Goal: Task Accomplishment & Management: Complete application form

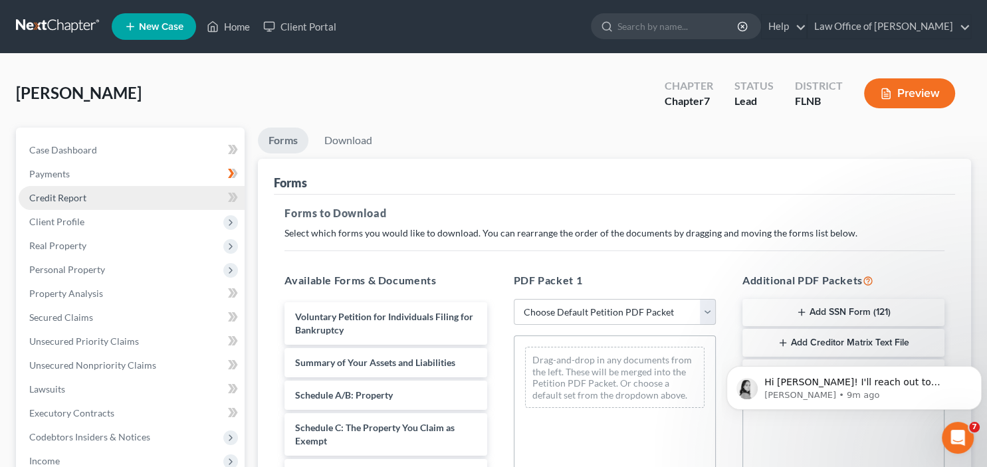
click at [76, 195] on span "Credit Report" at bounding box center [57, 197] width 57 height 11
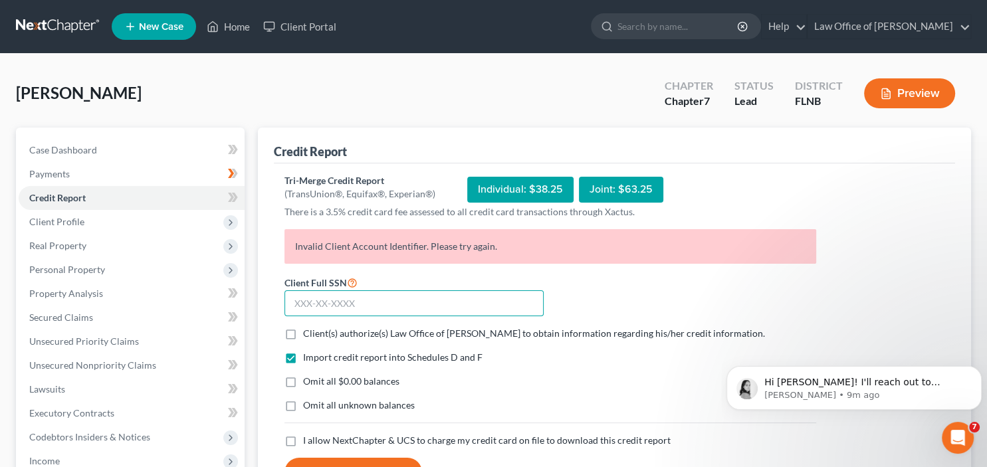
click at [367, 305] on input "text" at bounding box center [413, 303] width 259 height 27
click at [358, 342] on form "Client Full SSN * Client(s) authorize(s) Law Office of [PERSON_NAME] to obtain …" at bounding box center [550, 380] width 545 height 213
click at [303, 334] on label "Client(s) authorize(s) Law Office of [PERSON_NAME] to obtain information regard…" at bounding box center [534, 333] width 462 height 13
click at [308, 334] on input "Client(s) authorize(s) Law Office of [PERSON_NAME] to obtain information regard…" at bounding box center [312, 331] width 9 height 9
checkbox input "true"
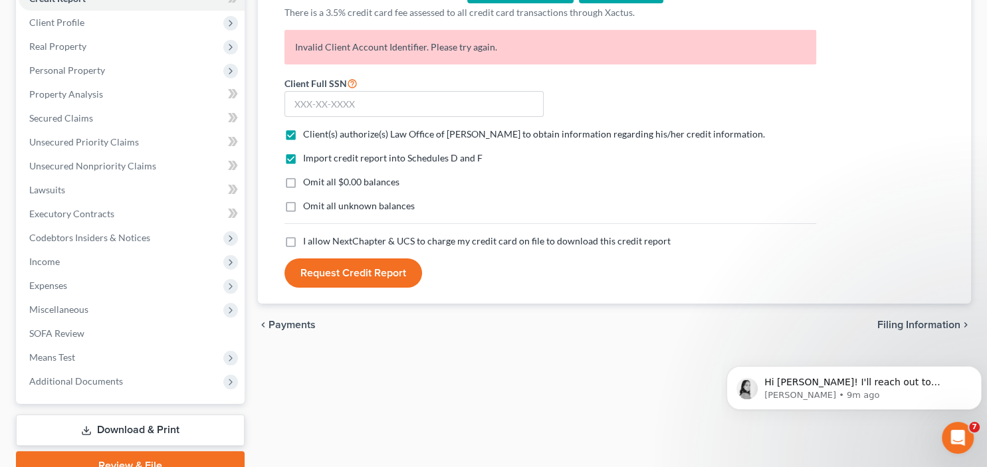
scroll to position [210, 0]
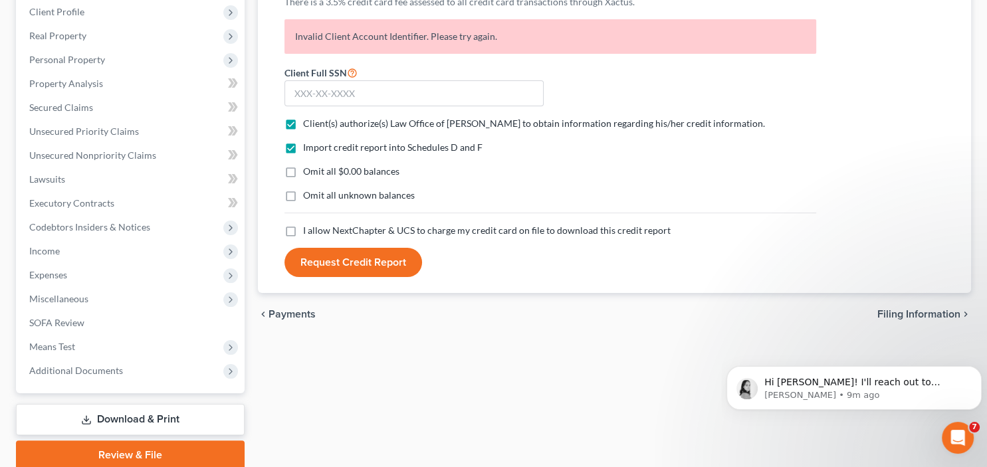
click at [303, 232] on label "I allow NextChapter & UCS to charge my credit card on file to download this cre…" at bounding box center [487, 230] width 368 height 13
click at [308, 232] on input "I allow NextChapter & UCS to charge my credit card on file to download this cre…" at bounding box center [312, 228] width 9 height 9
checkbox input "true"
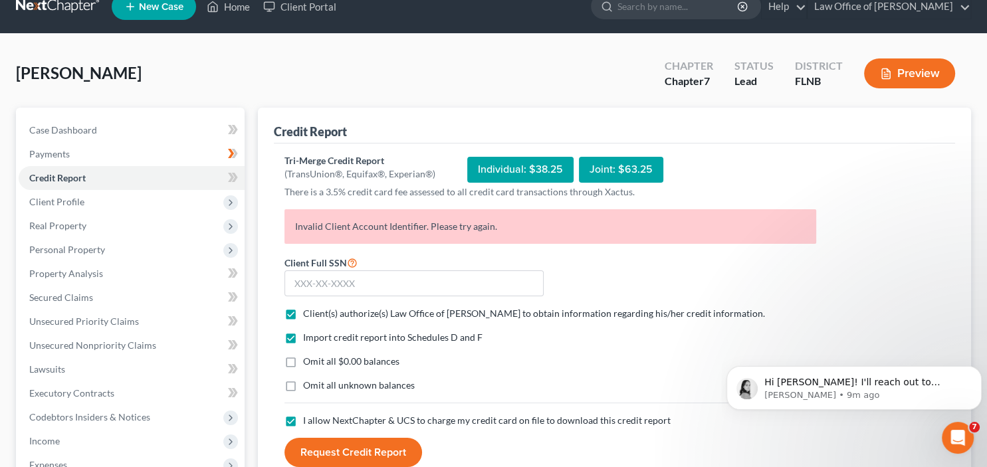
scroll to position [0, 0]
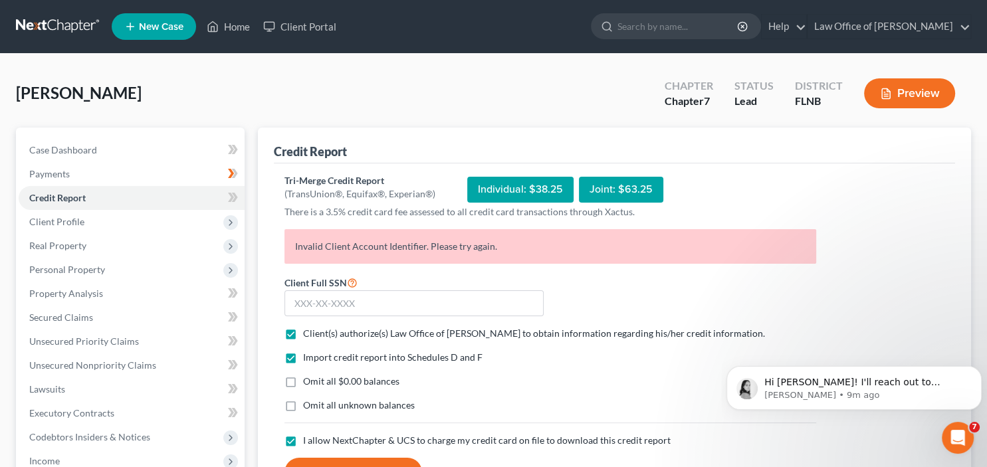
click at [307, 261] on p "Invalid Client Account Identifier. Please try again." at bounding box center [550, 246] width 532 height 35
click at [290, 241] on p "Invalid Client Account Identifier. Please try again." at bounding box center [550, 246] width 532 height 35
click at [294, 245] on p "Invalid Client Account Identifier. Please try again." at bounding box center [550, 246] width 532 height 35
click at [819, 391] on p "[PERSON_NAME] • 12m ago" at bounding box center [864, 395] width 201 height 12
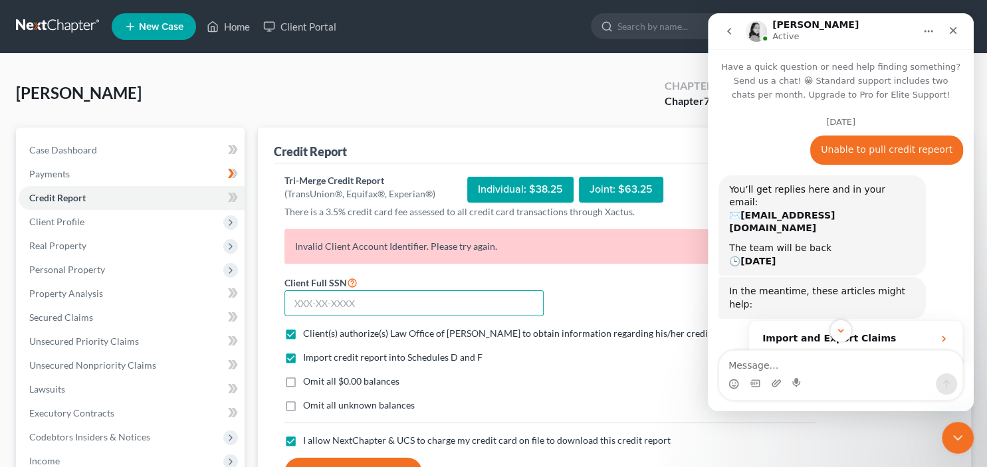
click at [307, 304] on input "text" at bounding box center [413, 303] width 259 height 27
type input "258-67-9680"
click at [956, 435] on icon "Close Intercom Messenger" at bounding box center [956, 436] width 16 height 16
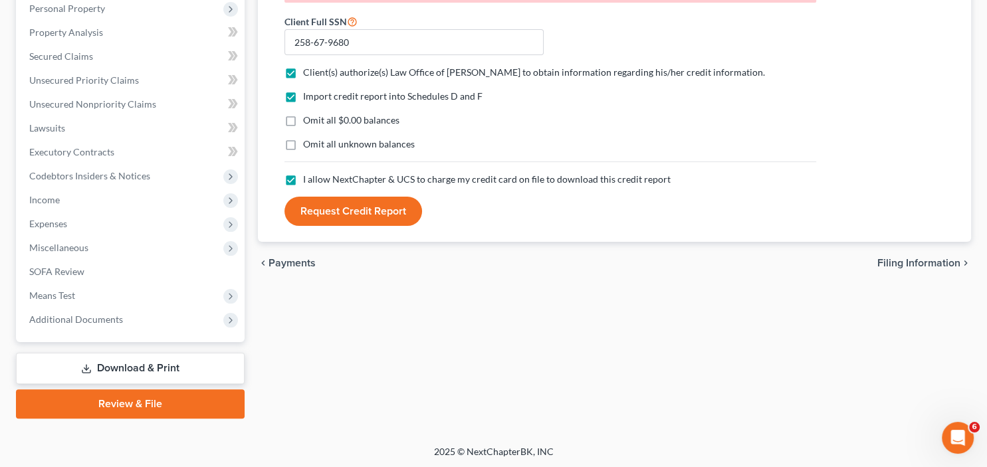
click at [355, 209] on button "Request Credit Report" at bounding box center [353, 211] width 138 height 29
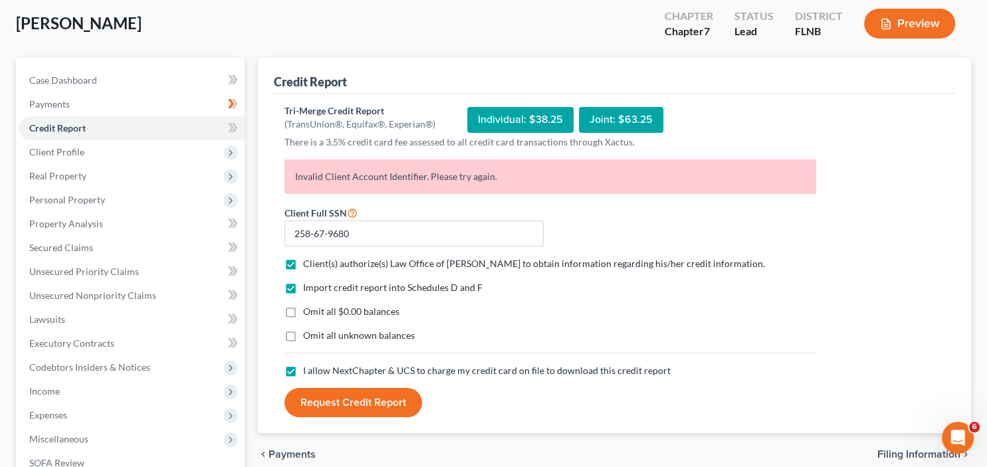
scroll to position [140, 0]
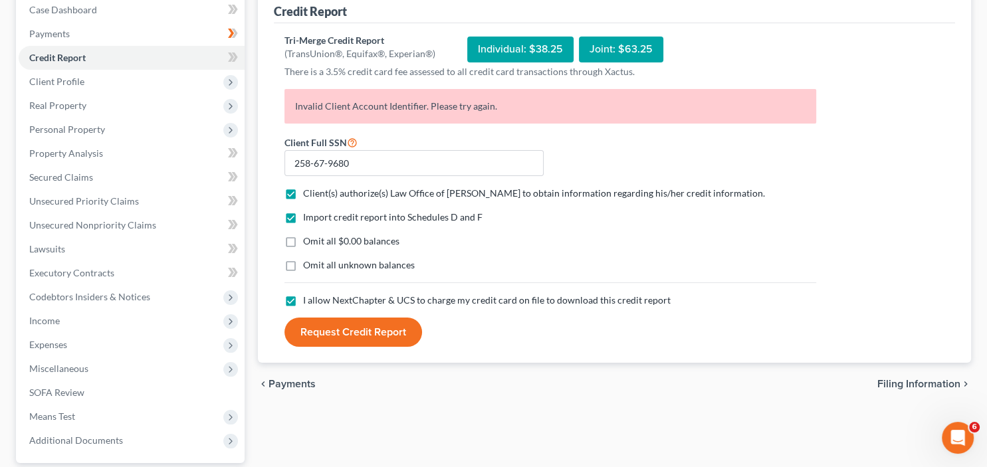
click at [324, 328] on button "Request Credit Report" at bounding box center [353, 332] width 138 height 29
click at [358, 325] on button "Request Credit Report" at bounding box center [353, 332] width 138 height 29
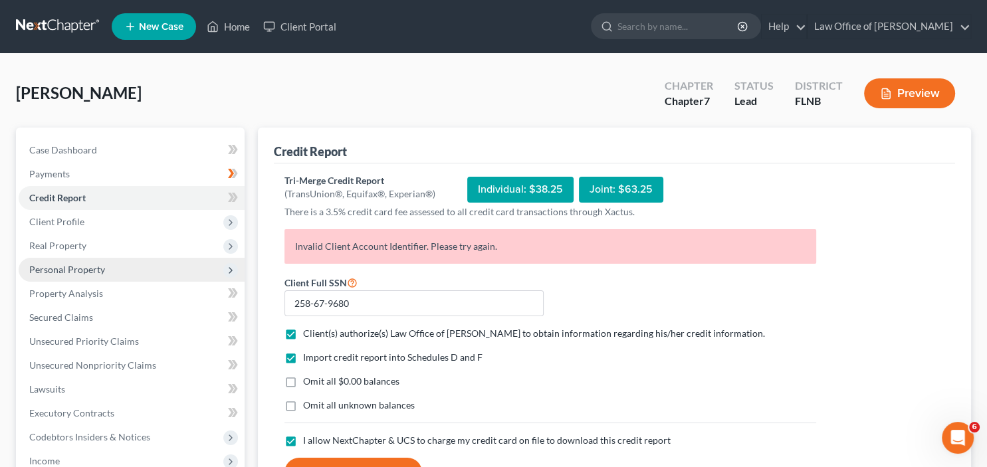
click at [233, 267] on icon at bounding box center [230, 270] width 11 height 11
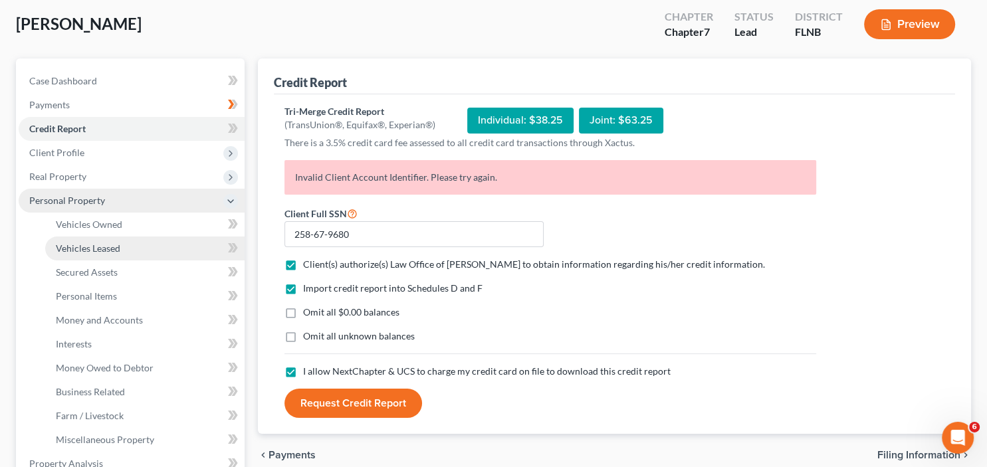
scroll to position [70, 0]
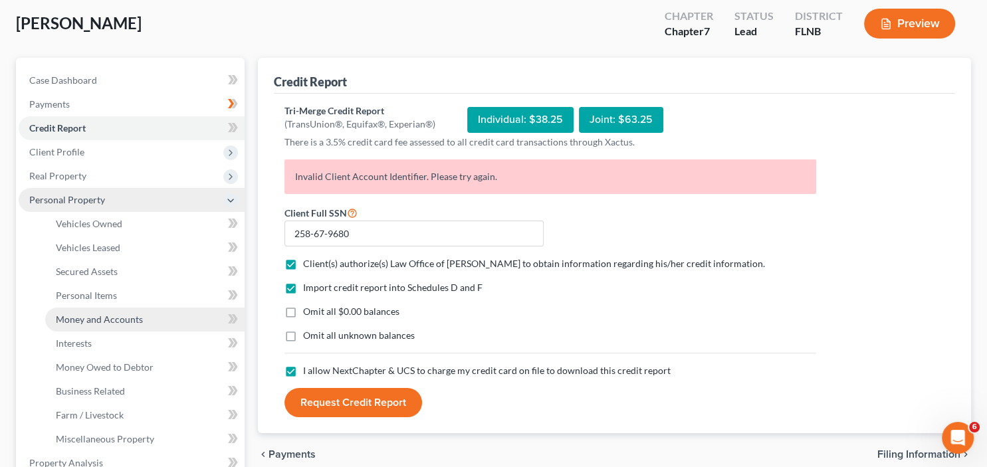
click at [118, 322] on span "Money and Accounts" at bounding box center [99, 319] width 87 height 11
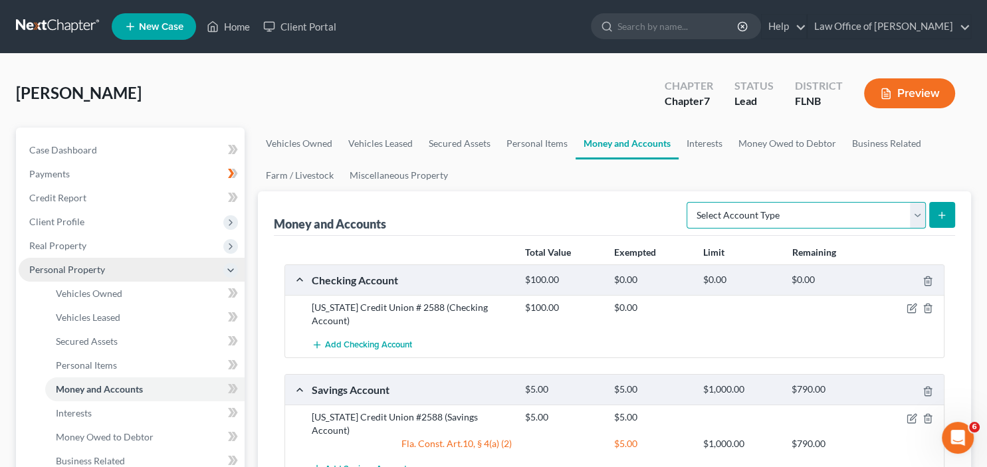
click at [687, 202] on select "Select Account Type Brokerage Cash on Hand Certificates of Deposit Checking Acc…" at bounding box center [806, 215] width 239 height 27
select select "cash_on_hand"
click option "Cash on Hand" at bounding box center [0, 0] width 0 height 0
click at [942, 213] on icon "submit" at bounding box center [941, 215] width 11 height 11
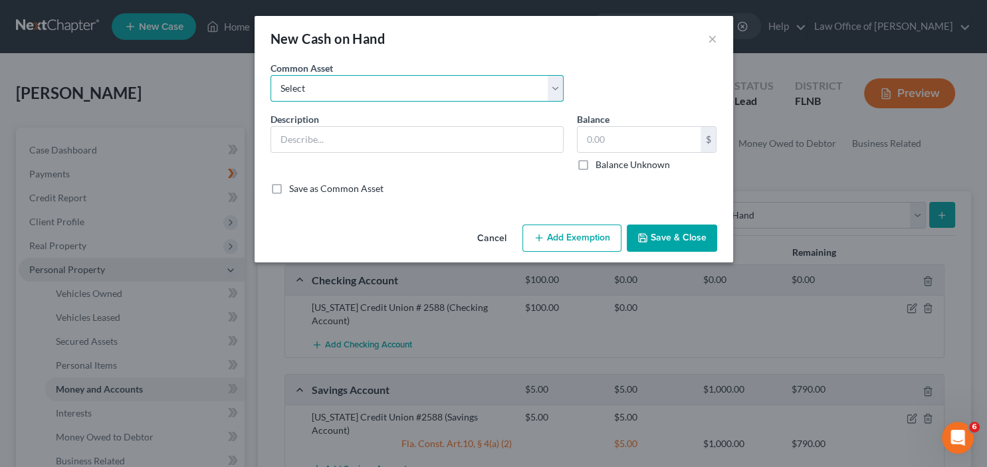
click at [270, 75] on select "Select Cash Cash" at bounding box center [416, 88] width 293 height 27
select select "0"
click option "Cash" at bounding box center [0, 0] width 0 height 0
type input "Cash"
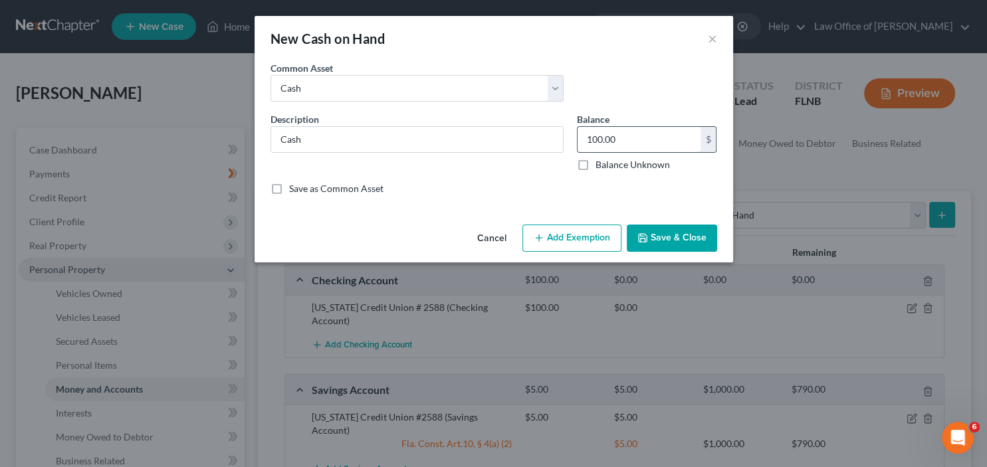
click at [637, 144] on input "100.00" at bounding box center [639, 139] width 123 height 25
drag, startPoint x: 637, startPoint y: 144, endPoint x: 573, endPoint y: 142, distance: 63.8
click at [578, 142] on input "100.00" at bounding box center [639, 139] width 123 height 25
type input "25.00"
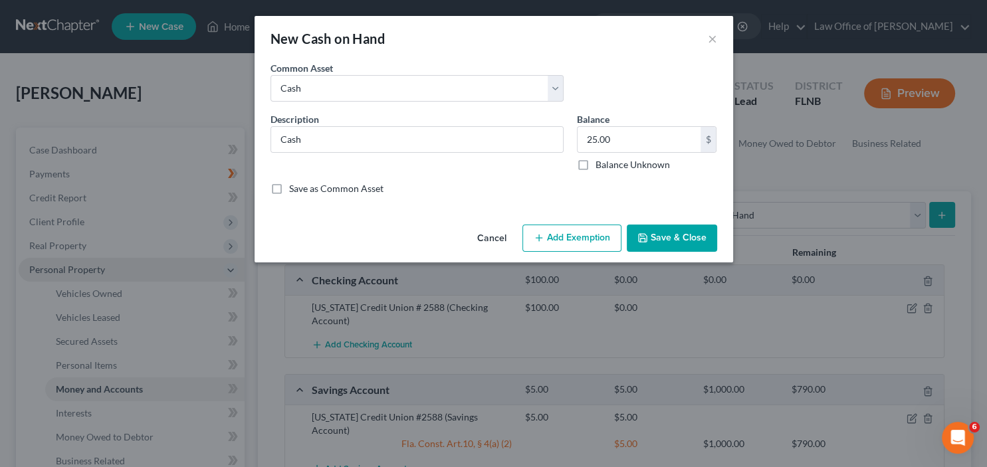
click at [585, 227] on button "Add Exemption" at bounding box center [571, 239] width 99 height 28
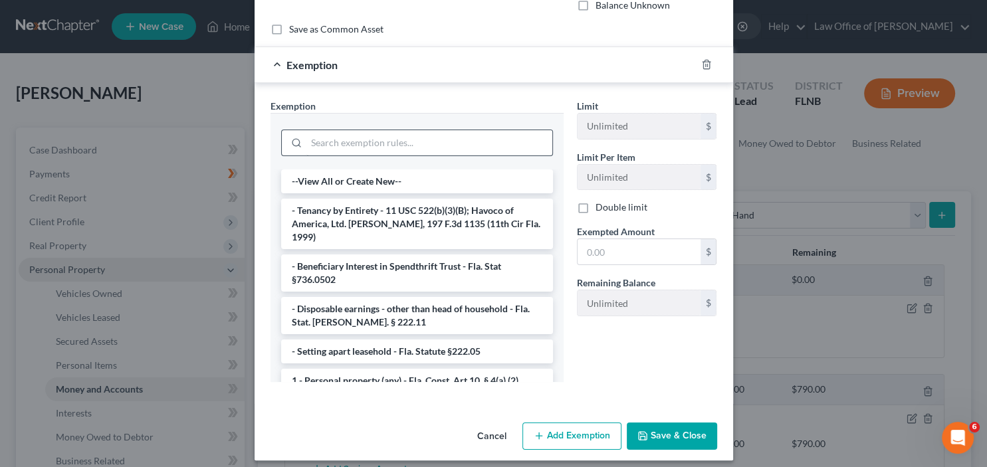
scroll to position [167, 0]
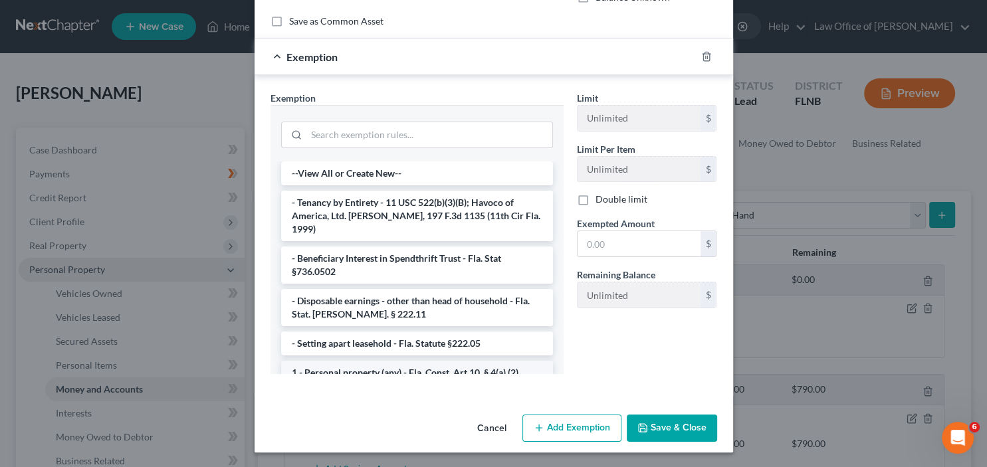
click at [490, 361] on li "1 - Personal property (any) - Fla. Const. Art.10, § 4(a) (2)" at bounding box center [417, 373] width 272 height 24
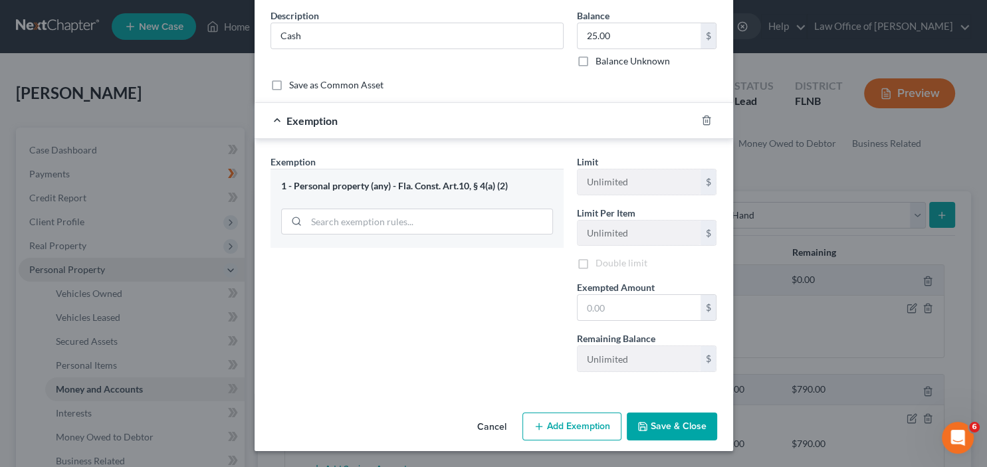
scroll to position [101, 0]
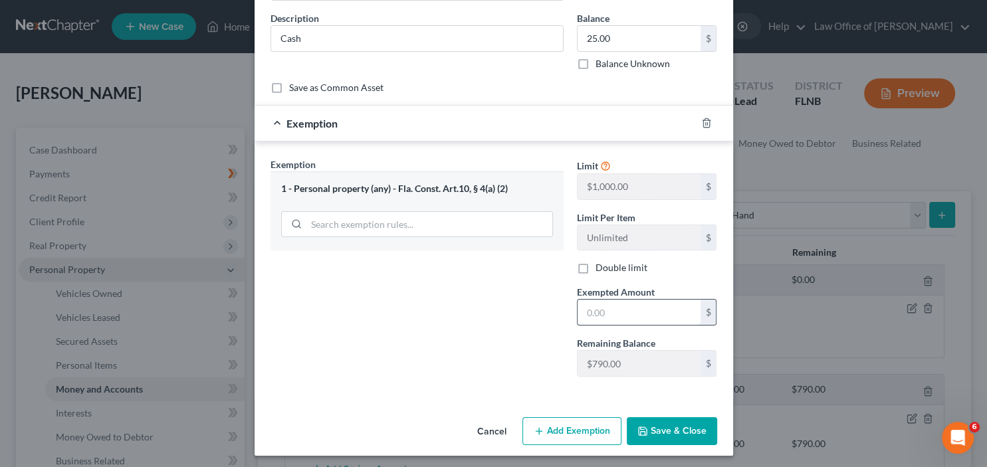
click at [605, 309] on input "text" at bounding box center [639, 312] width 123 height 25
type input "25.00"
click at [652, 435] on button "Save & Close" at bounding box center [672, 431] width 90 height 28
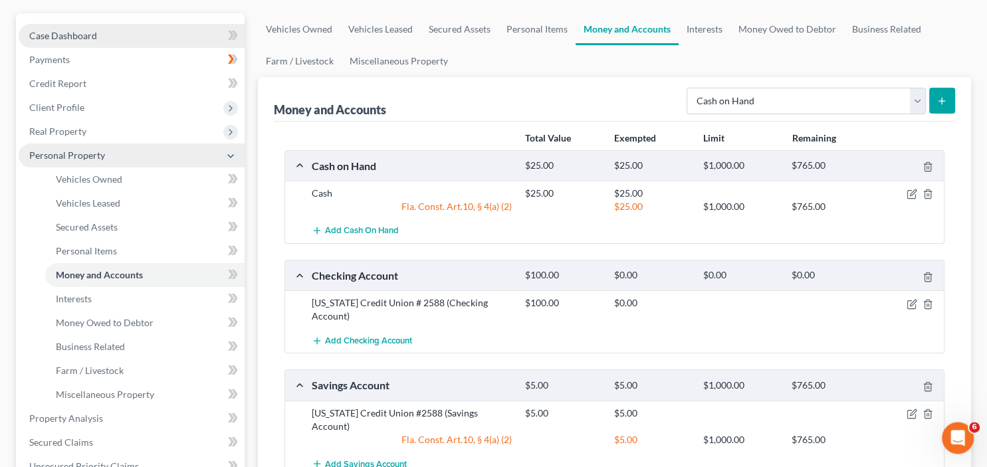
scroll to position [140, 0]
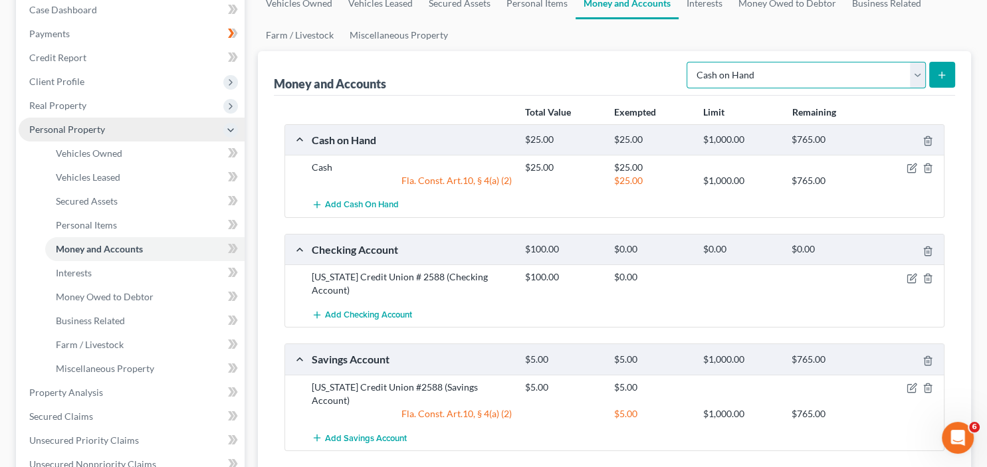
click at [687, 62] on select "Select Account Type Brokerage Cash on Hand Certificates of Deposit Checking Acc…" at bounding box center [806, 75] width 239 height 27
click at [924, 11] on link "Business Related" at bounding box center [886, 3] width 85 height 32
